Goal: Information Seeking & Learning: Find specific fact

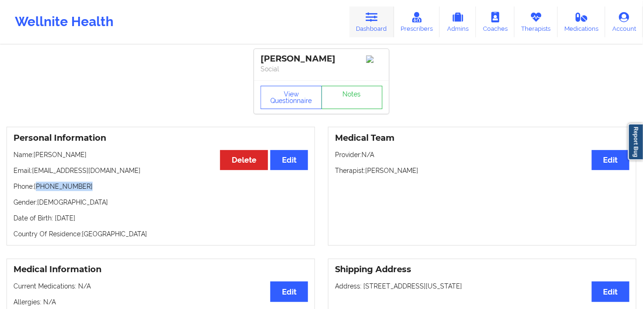
click at [366, 25] on link "Dashboard" at bounding box center [372, 22] width 45 height 31
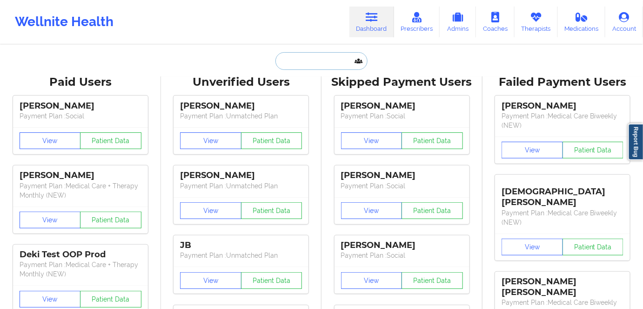
click at [302, 68] on input "text" at bounding box center [322, 61] width 92 height 18
paste input "[PERSON_NAME]"
type input "[PERSON_NAME]"
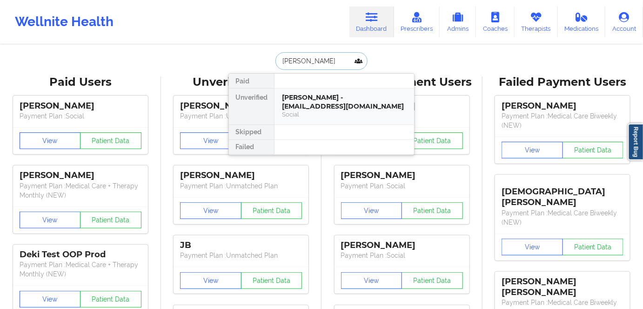
click at [301, 100] on div "[PERSON_NAME] - [EMAIL_ADDRESS][DOMAIN_NAME]" at bounding box center [344, 101] width 125 height 17
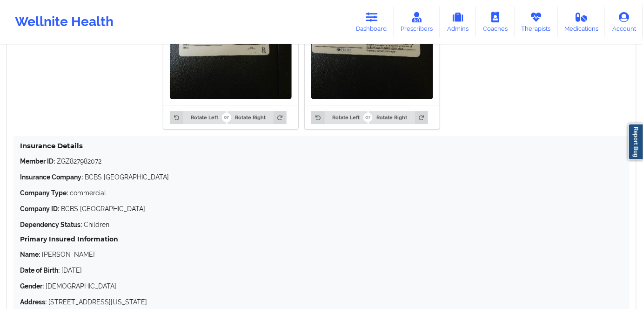
scroll to position [889, 0]
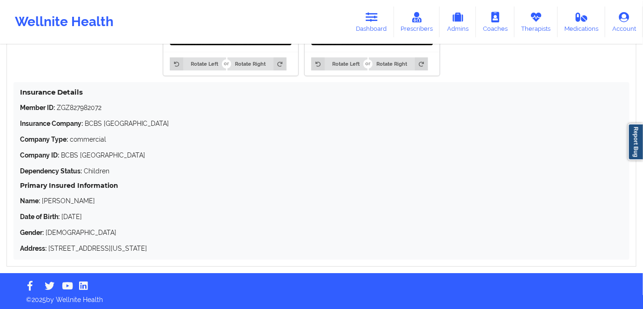
drag, startPoint x: 174, startPoint y: 249, endPoint x: 16, endPoint y: 107, distance: 212.0
click at [16, 107] on div "Insurance Details Member ID: ZGZ827982072 Insurance Company: BCBS TX Company Ty…" at bounding box center [322, 170] width 616 height 177
copy div "Member ID: ZGZ827982072 Insurance Company: BCBS TX Company Type: commercial Com…"
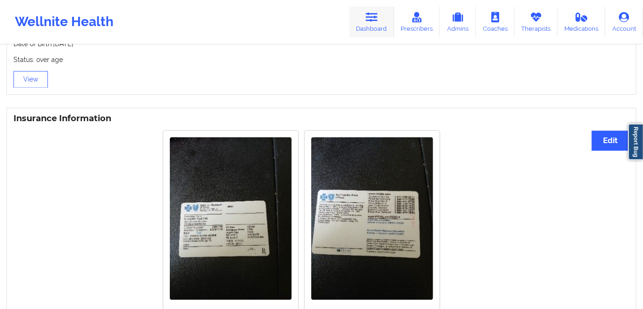
click at [378, 21] on icon at bounding box center [372, 17] width 12 height 10
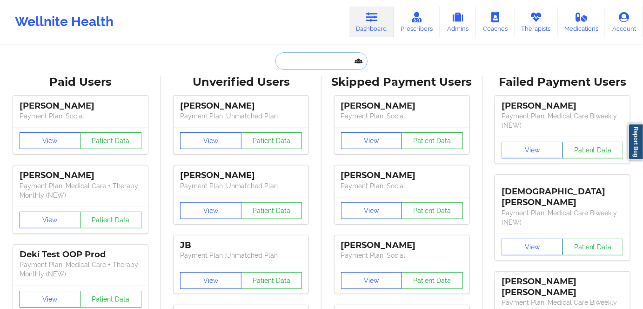
click at [317, 60] on input "text" at bounding box center [322, 61] width 92 height 18
paste input "[PERSON_NAME]"
type input "[PERSON_NAME]"
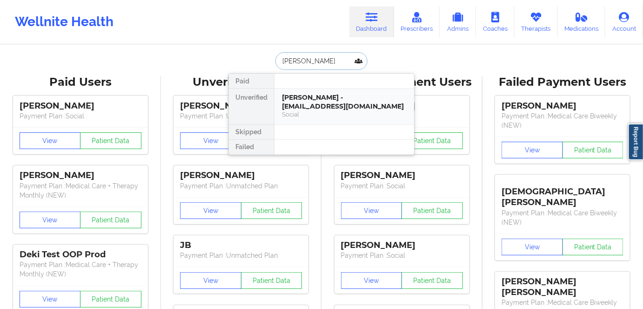
click at [296, 104] on div "[PERSON_NAME] - [EMAIL_ADDRESS][DOMAIN_NAME]" at bounding box center [344, 101] width 125 height 17
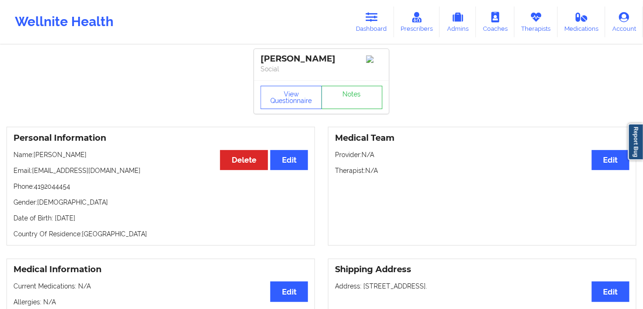
click at [53, 189] on p "Phone: [PHONE_NUMBER]" at bounding box center [161, 186] width 295 height 9
copy p "4192044454"
click at [369, 27] on link "Dashboard" at bounding box center [372, 22] width 45 height 31
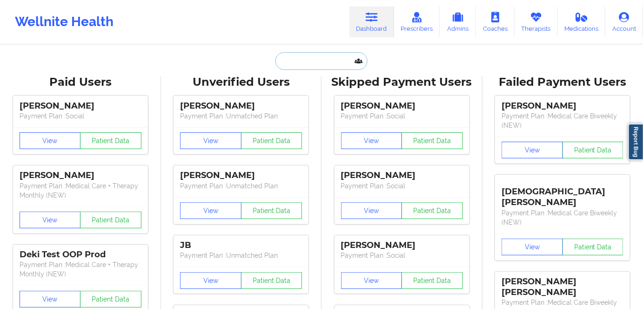
click at [317, 63] on input "text" at bounding box center [322, 61] width 92 height 18
paste input "[PERSON_NAME]"
type input "[PERSON_NAME]"
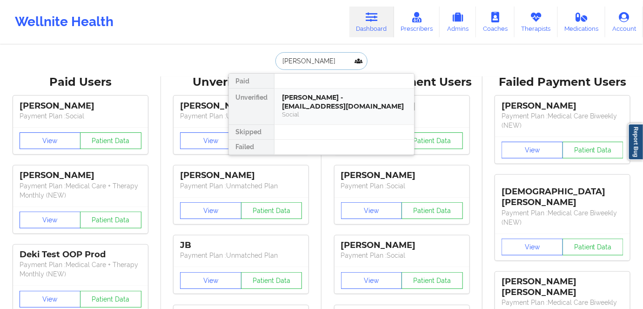
click at [316, 110] on div "Social" at bounding box center [344, 114] width 125 height 8
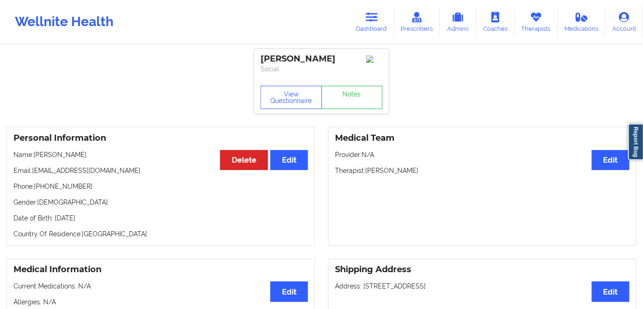
click at [57, 188] on p "Phone: [PHONE_NUMBER]" at bounding box center [161, 186] width 295 height 9
copy p "19738498279"
click at [366, 20] on link "Dashboard" at bounding box center [372, 22] width 45 height 31
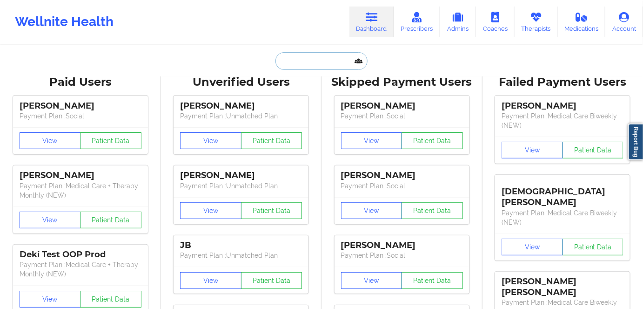
click at [313, 65] on input "text" at bounding box center [322, 61] width 92 height 18
paste input "[PERSON_NAME]"
type input "[PERSON_NAME]"
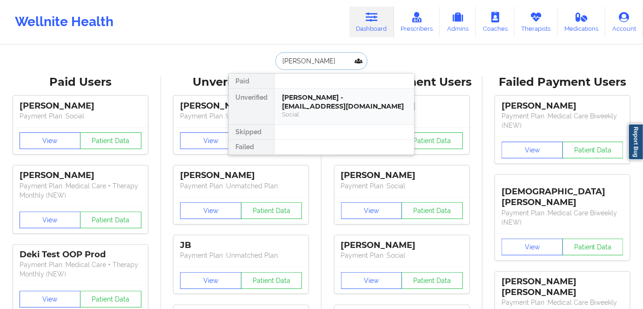
click at [291, 101] on div "[PERSON_NAME] - [EMAIL_ADDRESS][DOMAIN_NAME]" at bounding box center [344, 101] width 125 height 17
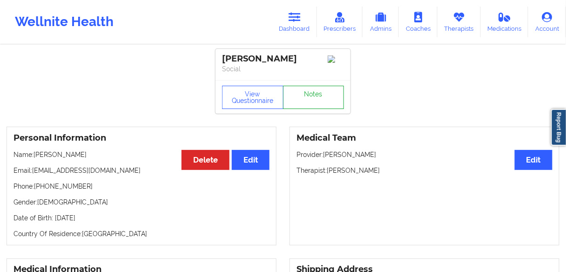
click at [316, 100] on link "Notes" at bounding box center [313, 97] width 61 height 23
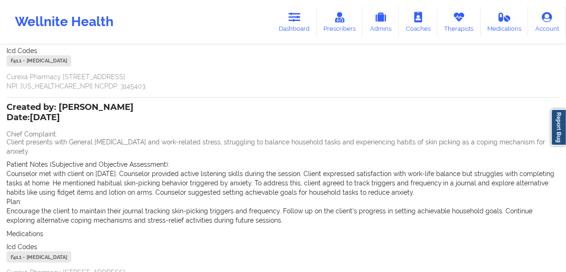
scroll to position [223, 0]
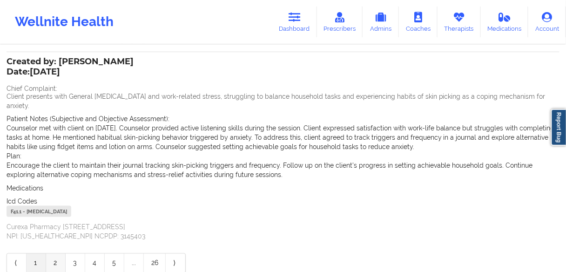
click at [57, 255] on link "2" at bounding box center [56, 263] width 20 height 19
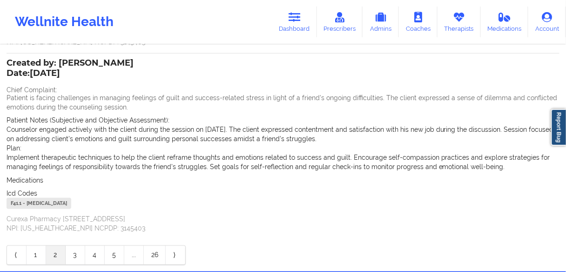
scroll to position [268, 0]
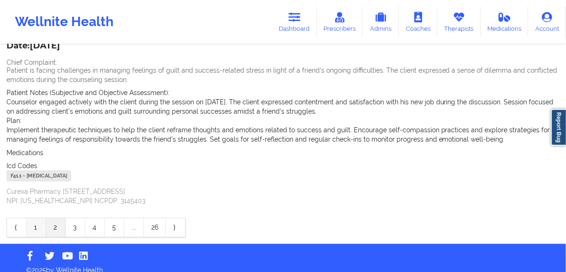
click at [35, 218] on link "1" at bounding box center [37, 227] width 20 height 19
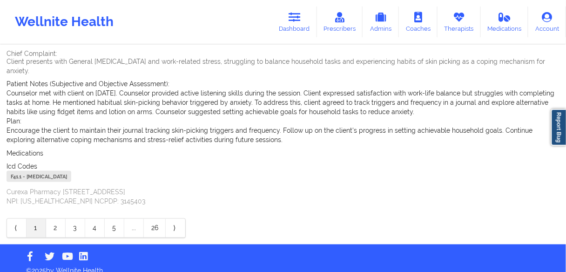
scroll to position [259, 0]
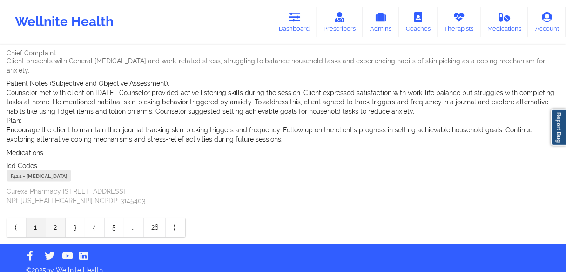
click at [48, 218] on link "2" at bounding box center [56, 227] width 20 height 19
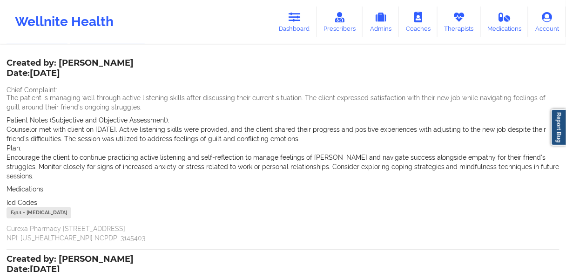
scroll to position [0, 0]
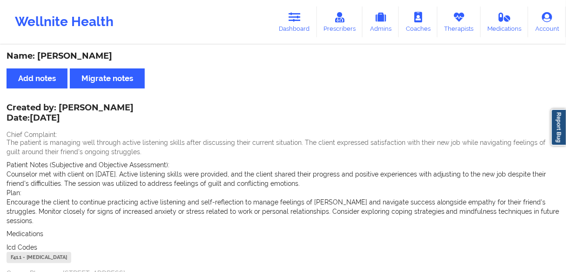
drag, startPoint x: 136, startPoint y: 109, endPoint x: 67, endPoint y: 109, distance: 69.8
click at [67, 109] on div "Created by: [PERSON_NAME] Date: [DATE] Chief Complaint: The patient is managing…" at bounding box center [283, 196] width 553 height 183
click at [92, 124] on div "Created by: [PERSON_NAME] Date: [DATE] Chief Complaint: The patient is managing…" at bounding box center [283, 196] width 553 height 183
drag, startPoint x: 140, startPoint y: 105, endPoint x: 110, endPoint y: 122, distance: 34.0
click at [60, 113] on div "Created by: [PERSON_NAME] Date: [DATE] Chief Complaint: The patient is managing…" at bounding box center [283, 196] width 553 height 183
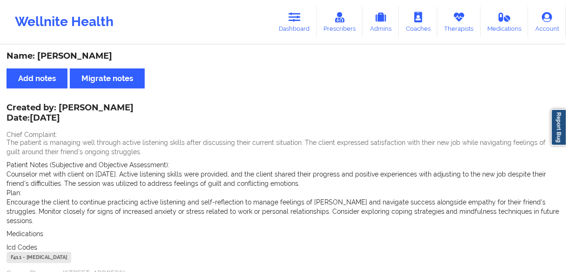
drag, startPoint x: 110, startPoint y: 122, endPoint x: 122, endPoint y: 112, distance: 14.8
click at [111, 122] on p "Date: [DATE]" at bounding box center [70, 118] width 127 height 12
drag, startPoint x: 60, startPoint y: 107, endPoint x: 133, endPoint y: 106, distance: 73.1
click at [133, 106] on div "Created by: [PERSON_NAME] Date: [DATE] Chief Complaint: The patient is managing…" at bounding box center [283, 196] width 553 height 183
click at [132, 106] on div "Created by: [PERSON_NAME] Date: [DATE] Chief Complaint: The patient is managing…" at bounding box center [283, 196] width 553 height 183
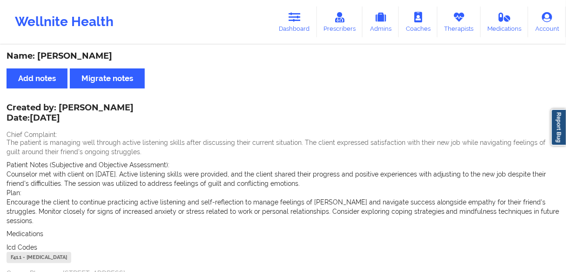
drag, startPoint x: 61, startPoint y: 107, endPoint x: 126, endPoint y: 106, distance: 64.3
click at [126, 106] on div "Created by: [PERSON_NAME] Date: [DATE]" at bounding box center [70, 113] width 127 height 21
copy div "[PERSON_NAME]"
click at [132, 109] on div "Created by: [PERSON_NAME] Date: [DATE] Chief Complaint: The patient is managing…" at bounding box center [283, 196] width 553 height 183
drag, startPoint x: 135, startPoint y: 105, endPoint x: 64, endPoint y: 108, distance: 70.3
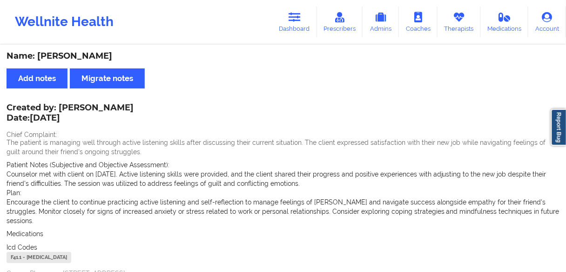
click at [64, 108] on div "Created by: [PERSON_NAME] Date: [DATE] Chief Complaint: The patient is managing…" at bounding box center [283, 196] width 553 height 183
click at [63, 108] on div "Created by: [PERSON_NAME] Date: [DATE]" at bounding box center [70, 113] width 127 height 21
drag, startPoint x: 61, startPoint y: 105, endPoint x: 125, endPoint y: 108, distance: 63.8
click at [125, 108] on div "Created by: [PERSON_NAME] Date: [DATE]" at bounding box center [70, 113] width 127 height 21
copy div "[PERSON_NAME]"
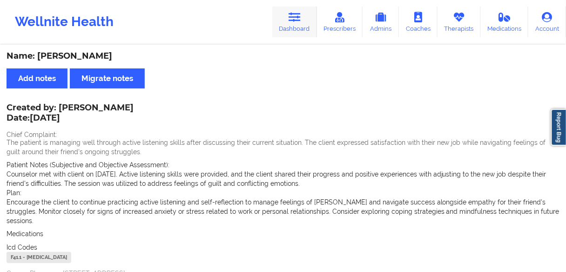
drag, startPoint x: 296, startPoint y: 18, endPoint x: 293, endPoint y: 31, distance: 13.2
click at [296, 18] on icon at bounding box center [295, 17] width 12 height 10
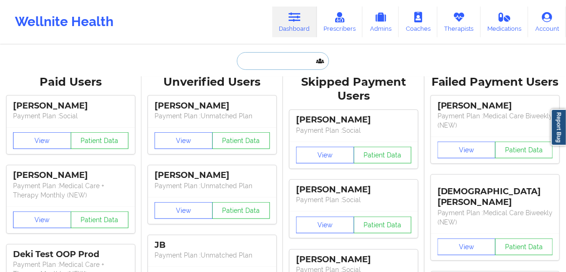
click at [276, 59] on input "text" at bounding box center [283, 61] width 92 height 18
paste input "[PERSON_NAME]"
type input "[PERSON_NAME]"
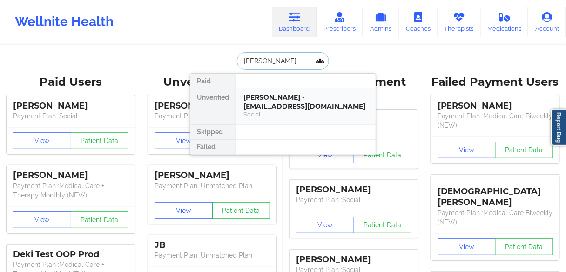
click at [264, 101] on div "[PERSON_NAME] - [EMAIL_ADDRESS][DOMAIN_NAME]" at bounding box center [306, 101] width 125 height 17
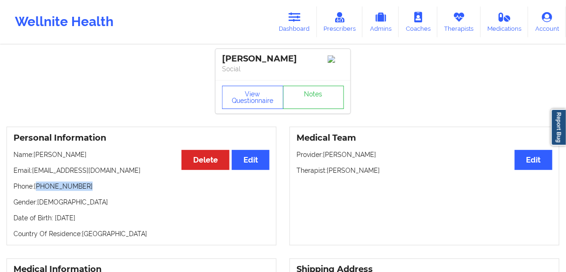
drag, startPoint x: 92, startPoint y: 191, endPoint x: 38, endPoint y: 189, distance: 54.1
click at [38, 189] on p "Phone: [PHONE_NUMBER]" at bounding box center [142, 186] width 256 height 9
copy p "[PHONE_NUMBER]"
click at [300, 20] on icon at bounding box center [295, 17] width 12 height 10
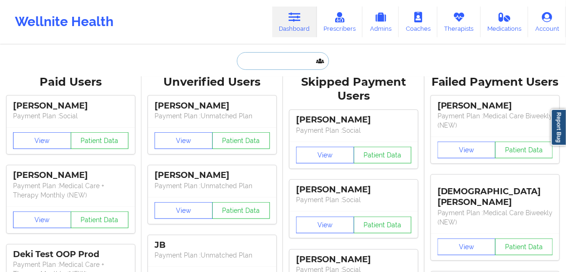
click at [283, 64] on input "text" at bounding box center [283, 61] width 92 height 18
paste input "[PERSON_NAME]"
type input "[PERSON_NAME]"
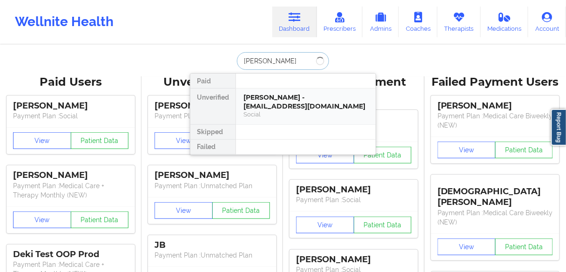
click at [266, 102] on div "[PERSON_NAME] - [EMAIL_ADDRESS][DOMAIN_NAME]" at bounding box center [306, 101] width 125 height 17
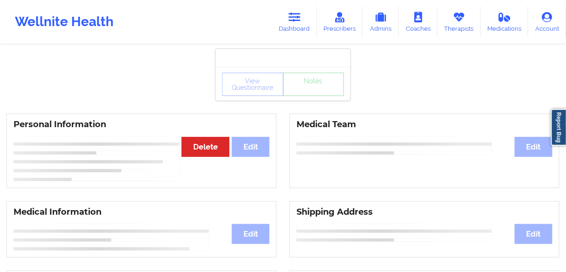
drag, startPoint x: 295, startPoint y: 23, endPoint x: 284, endPoint y: 40, distance: 19.9
click at [296, 23] on link "Dashboard" at bounding box center [294, 22] width 45 height 31
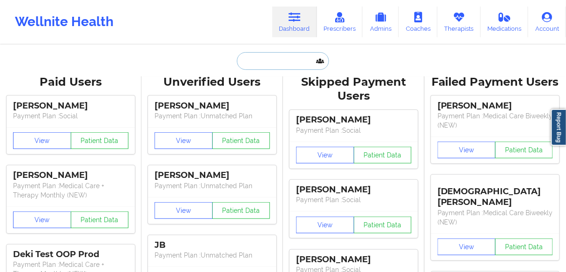
click at [272, 57] on input "text" at bounding box center [283, 61] width 92 height 18
paste input "[PERSON_NAME]"
type input "[PERSON_NAME]"
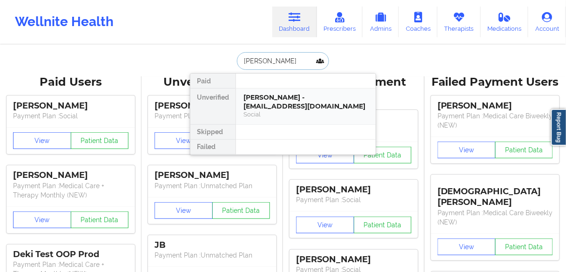
click at [282, 102] on div "[PERSON_NAME] - [EMAIL_ADDRESS][DOMAIN_NAME]" at bounding box center [306, 101] width 125 height 17
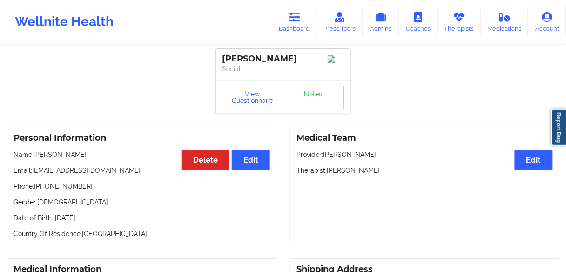
scroll to position [37, 0]
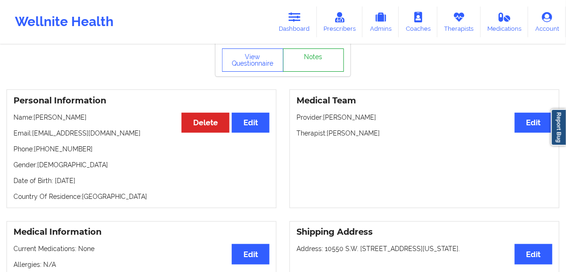
click at [306, 63] on link "Notes" at bounding box center [313, 59] width 61 height 23
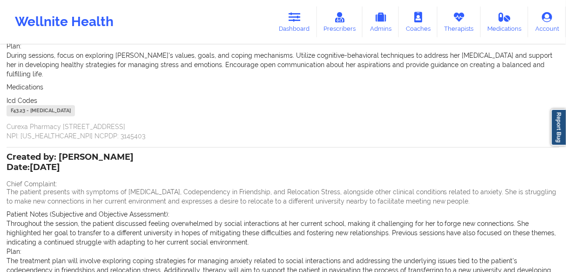
scroll to position [149, 0]
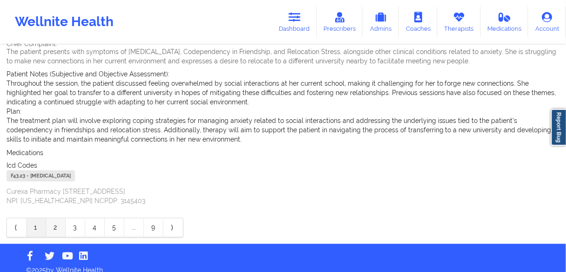
click at [54, 218] on link "2" at bounding box center [56, 227] width 20 height 19
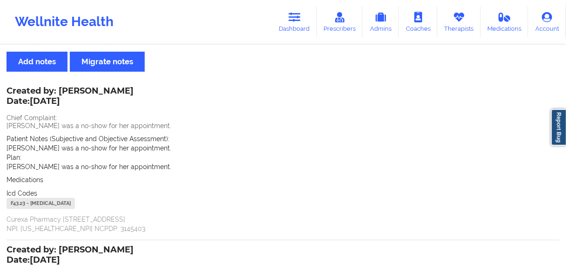
scroll to position [0, 0]
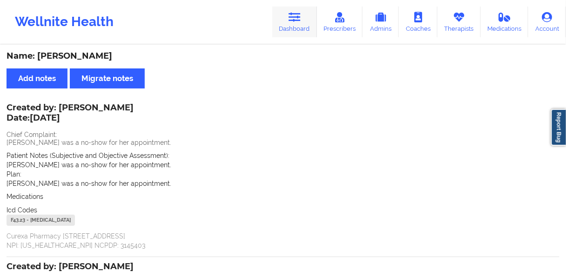
click at [285, 27] on link "Dashboard" at bounding box center [294, 22] width 45 height 31
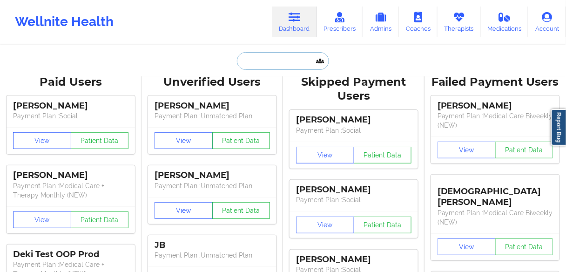
click at [271, 60] on input "text" at bounding box center [283, 61] width 92 height 18
paste input "[PERSON_NAME]"
type input "[PERSON_NAME]"
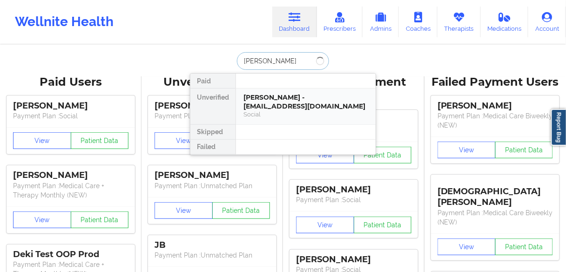
click at [265, 102] on div "[PERSON_NAME] - [EMAIL_ADDRESS][DOMAIN_NAME]" at bounding box center [306, 101] width 125 height 17
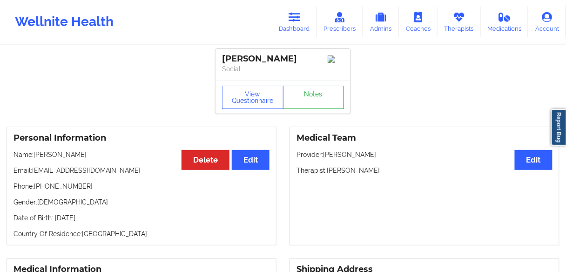
click at [306, 94] on link "Notes" at bounding box center [313, 97] width 61 height 23
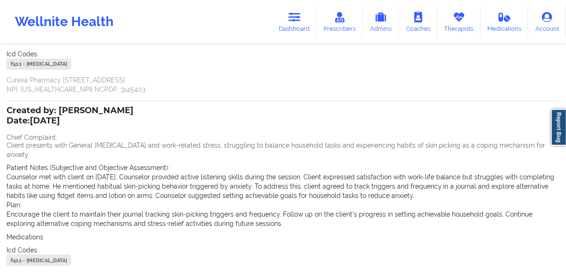
scroll to position [247, 0]
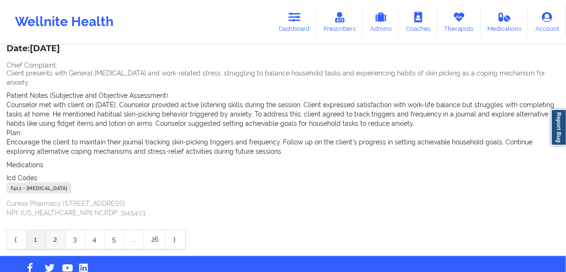
click at [55, 230] on link "2" at bounding box center [56, 239] width 20 height 19
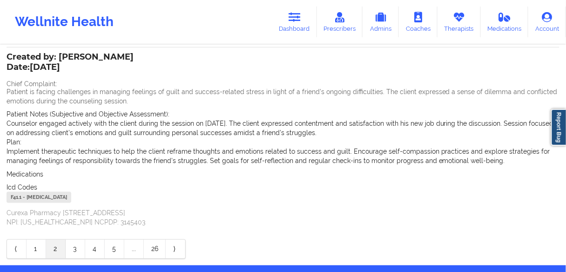
scroll to position [257, 0]
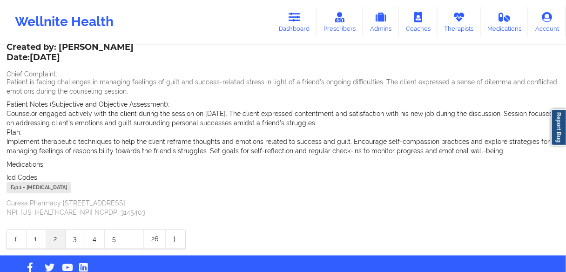
click at [54, 230] on link "2" at bounding box center [56, 239] width 20 height 19
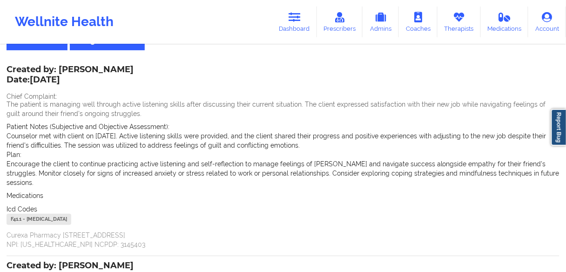
scroll to position [0, 0]
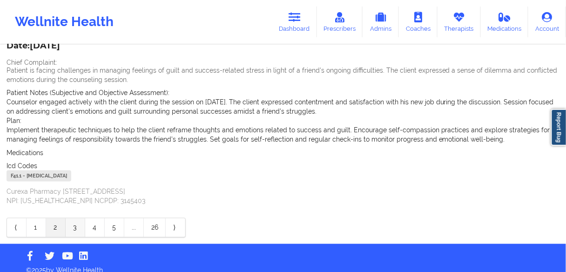
click at [76, 219] on link "3" at bounding box center [76, 227] width 20 height 19
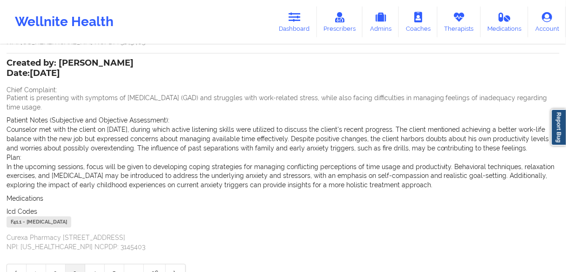
scroll to position [298, 0]
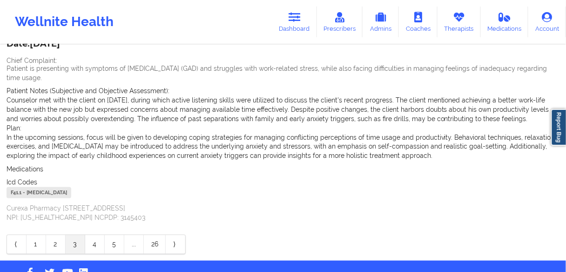
click at [55, 244] on link "2" at bounding box center [56, 244] width 20 height 19
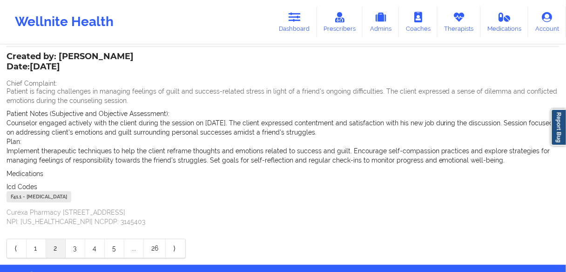
scroll to position [268, 0]
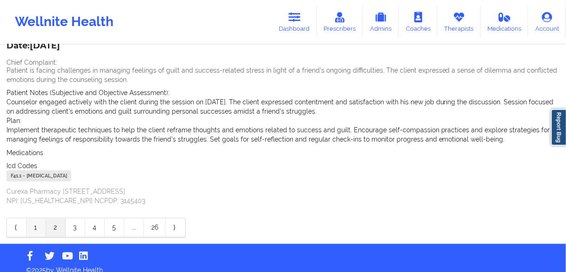
click at [31, 218] on link "1" at bounding box center [37, 227] width 20 height 19
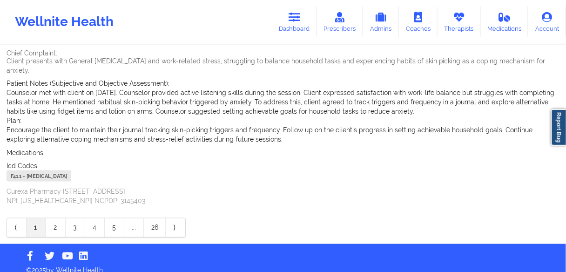
scroll to position [147, 0]
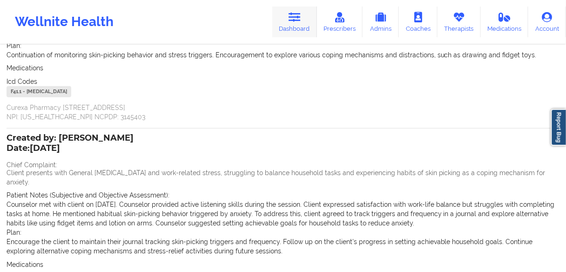
click at [294, 27] on link "Dashboard" at bounding box center [294, 22] width 45 height 31
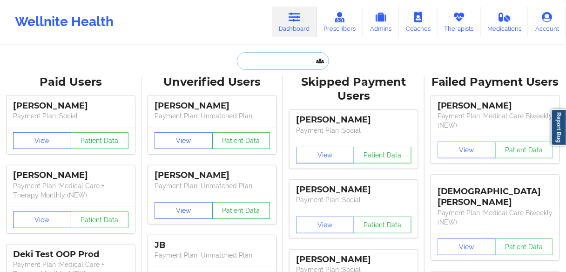
click at [269, 63] on input "text" at bounding box center [283, 61] width 92 height 18
paste input "[PERSON_NAME]"
type input "[PERSON_NAME]"
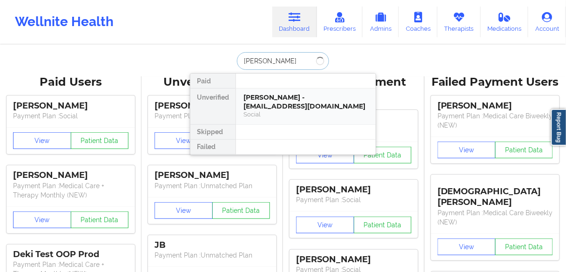
click at [259, 102] on div "[PERSON_NAME] - [EMAIL_ADDRESS][DOMAIN_NAME]" at bounding box center [306, 101] width 125 height 17
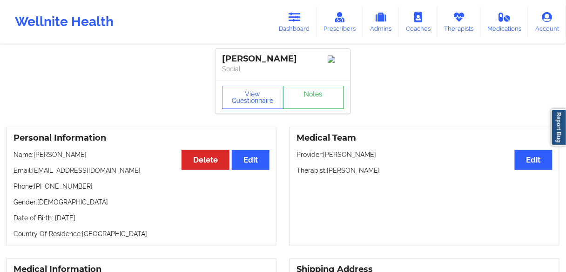
click at [310, 103] on link "Notes" at bounding box center [313, 97] width 61 height 23
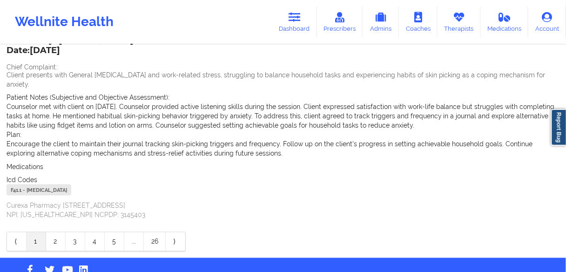
scroll to position [247, 0]
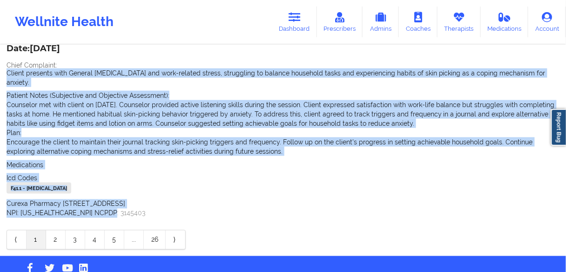
drag, startPoint x: 112, startPoint y: 204, endPoint x: 0, endPoint y: 73, distance: 172.4
click at [0, 73] on div "Name: [PERSON_NAME] Add notes Migrate notes Created by: [PERSON_NAME] Date: [DA…" at bounding box center [283, 27] width 566 height 457
copy div "Client presents with General [MEDICAL_DATA] and work-related stress, struggling…"
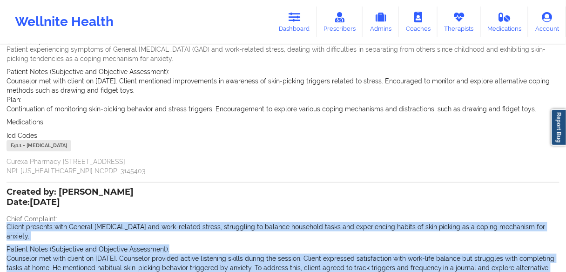
scroll to position [23, 0]
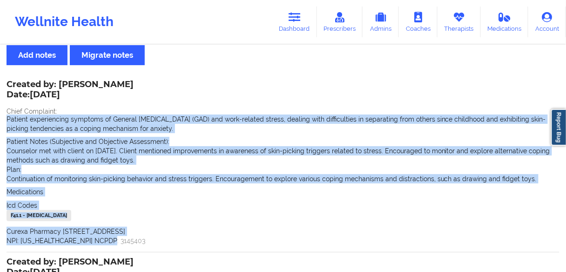
drag, startPoint x: 78, startPoint y: 239, endPoint x: 0, endPoint y: 120, distance: 142.7
click at [0, 120] on div "Name: [PERSON_NAME] Add notes Migrate notes Created by: [PERSON_NAME] Date: [DA…" at bounding box center [283, 250] width 566 height 457
copy div "Patient experiencing symptoms of General [MEDICAL_DATA] (GAD) and work-related …"
click at [297, 19] on icon at bounding box center [295, 17] width 12 height 10
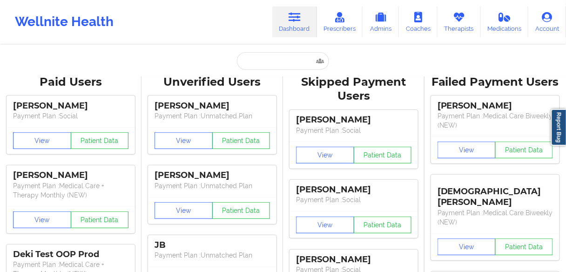
click at [281, 58] on input "text" at bounding box center [283, 61] width 92 height 18
paste input "[PERSON_NAME]"
type input "[PERSON_NAME]"
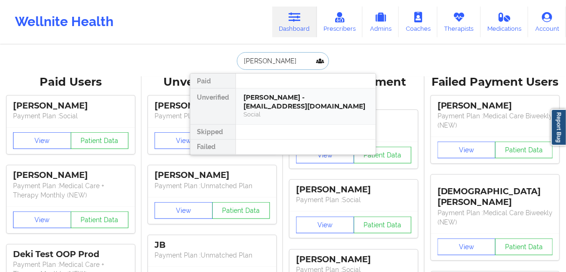
click at [263, 99] on div "[PERSON_NAME] - [EMAIL_ADDRESS][DOMAIN_NAME]" at bounding box center [306, 101] width 125 height 17
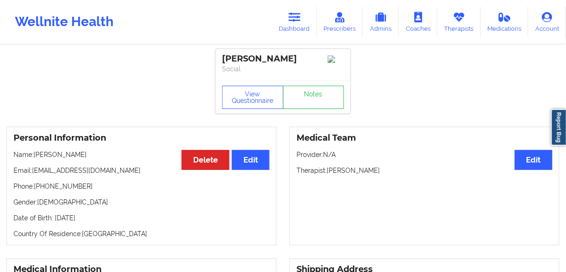
click at [60, 156] on p "Name: [PERSON_NAME]" at bounding box center [142, 154] width 256 height 9
copy p "[PERSON_NAME]"
